Goal: Transaction & Acquisition: Purchase product/service

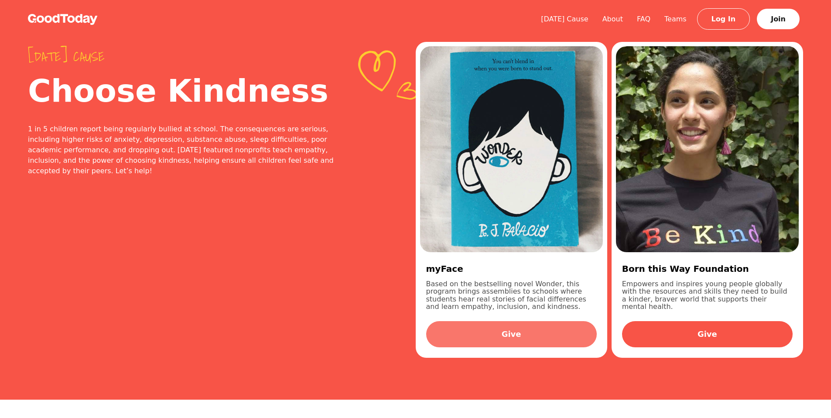
click at [509, 331] on link "Give" at bounding box center [511, 334] width 171 height 26
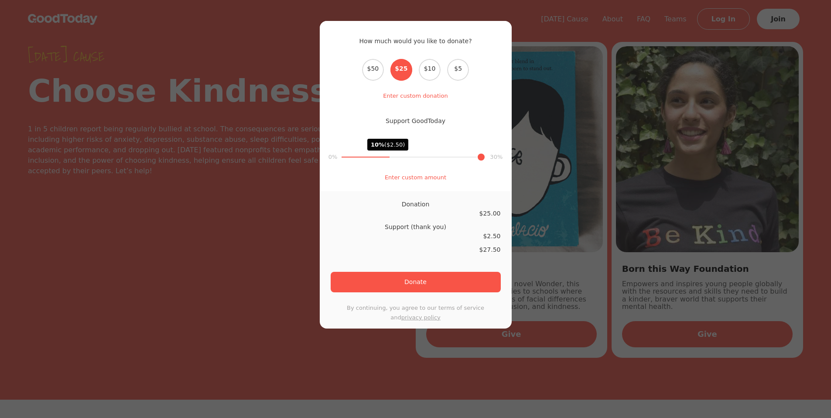
click at [226, 285] on div "How much would you like to donate? Select the donation amount $50 $25 $10 $5 En…" at bounding box center [415, 209] width 831 height 418
